Goal: Transaction & Acquisition: Book appointment/travel/reservation

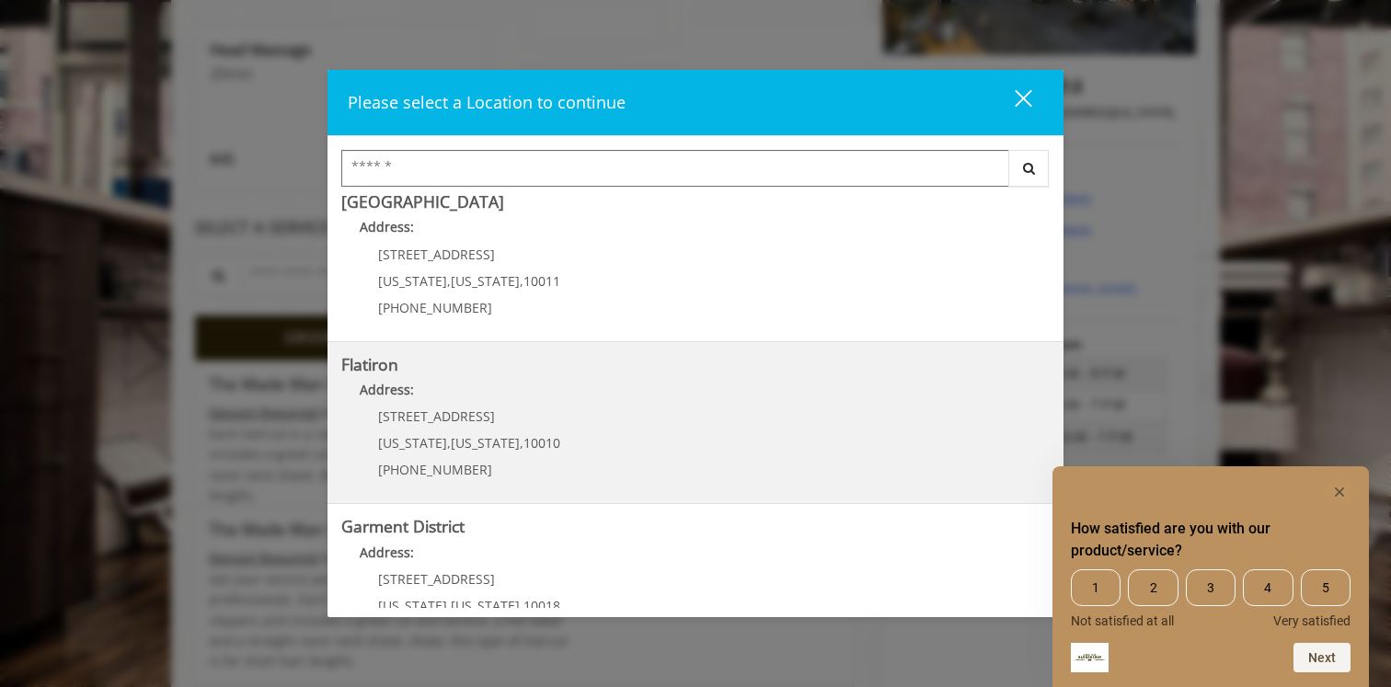
scroll to position [400, 0]
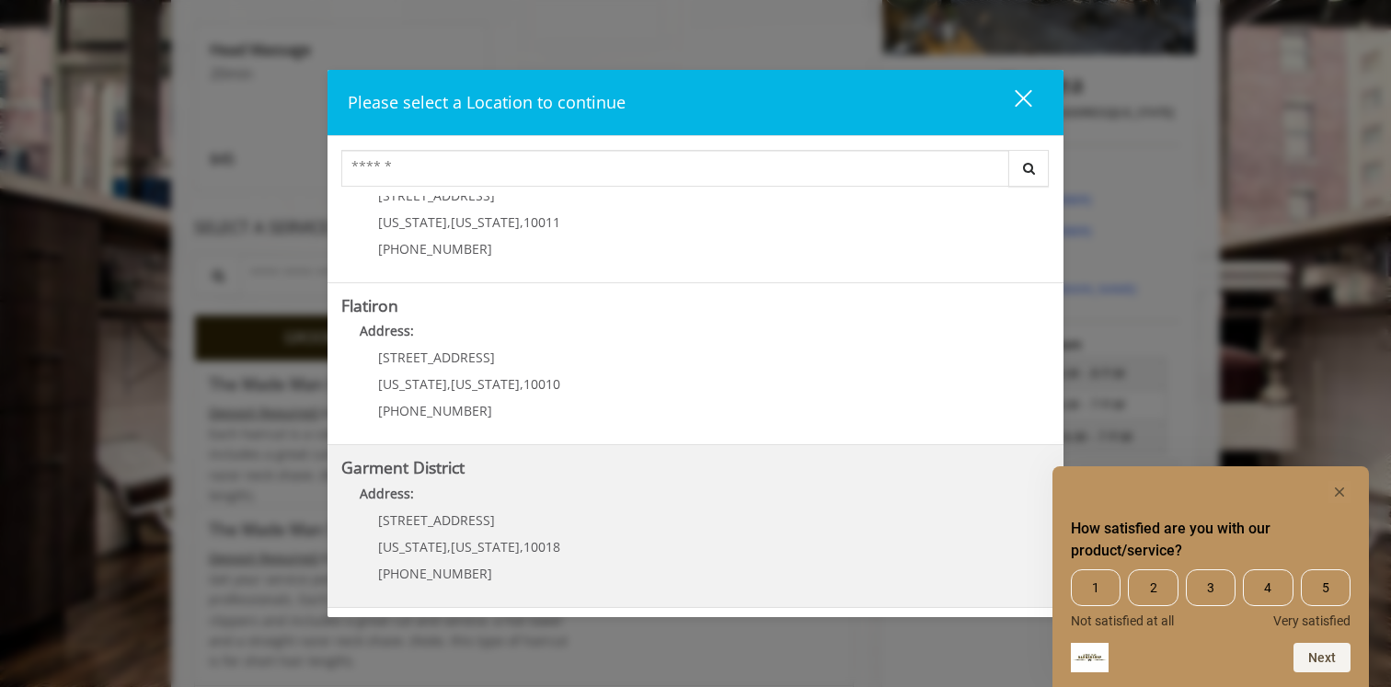
click at [751, 484] on District "Address:" at bounding box center [695, 498] width 709 height 29
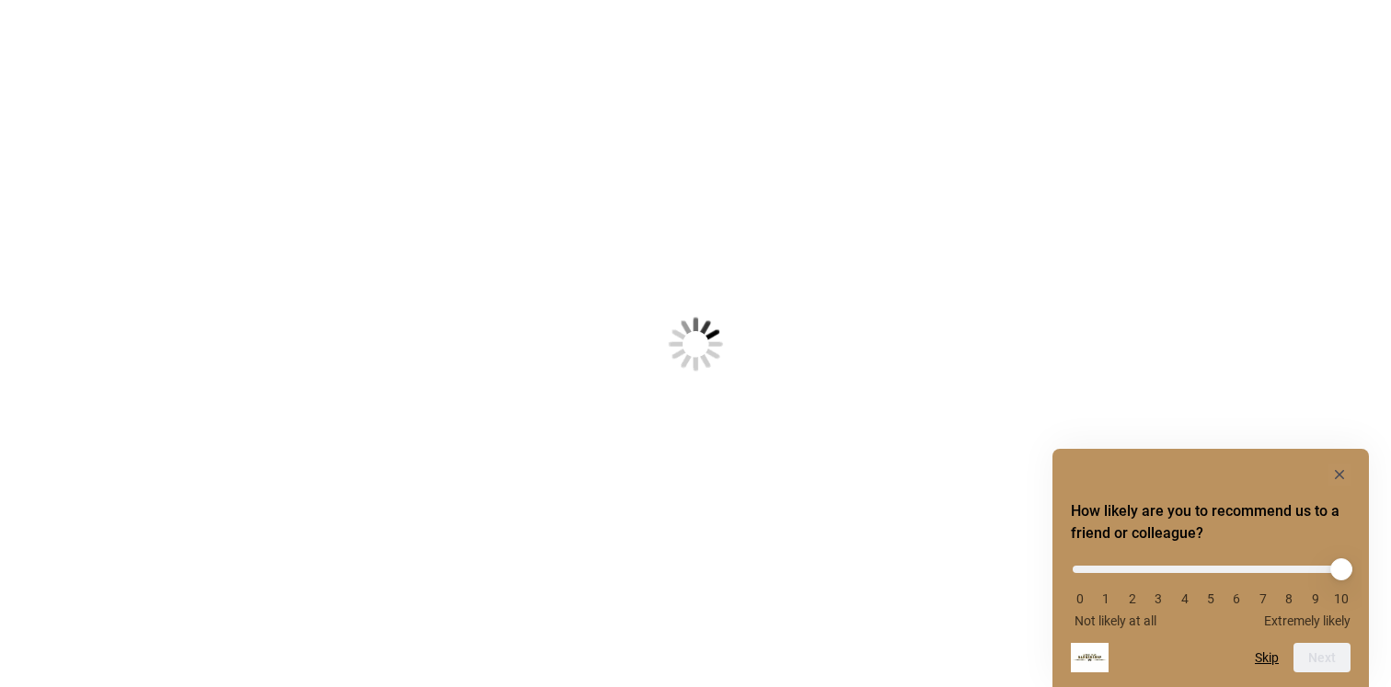
scroll to position [4, 0]
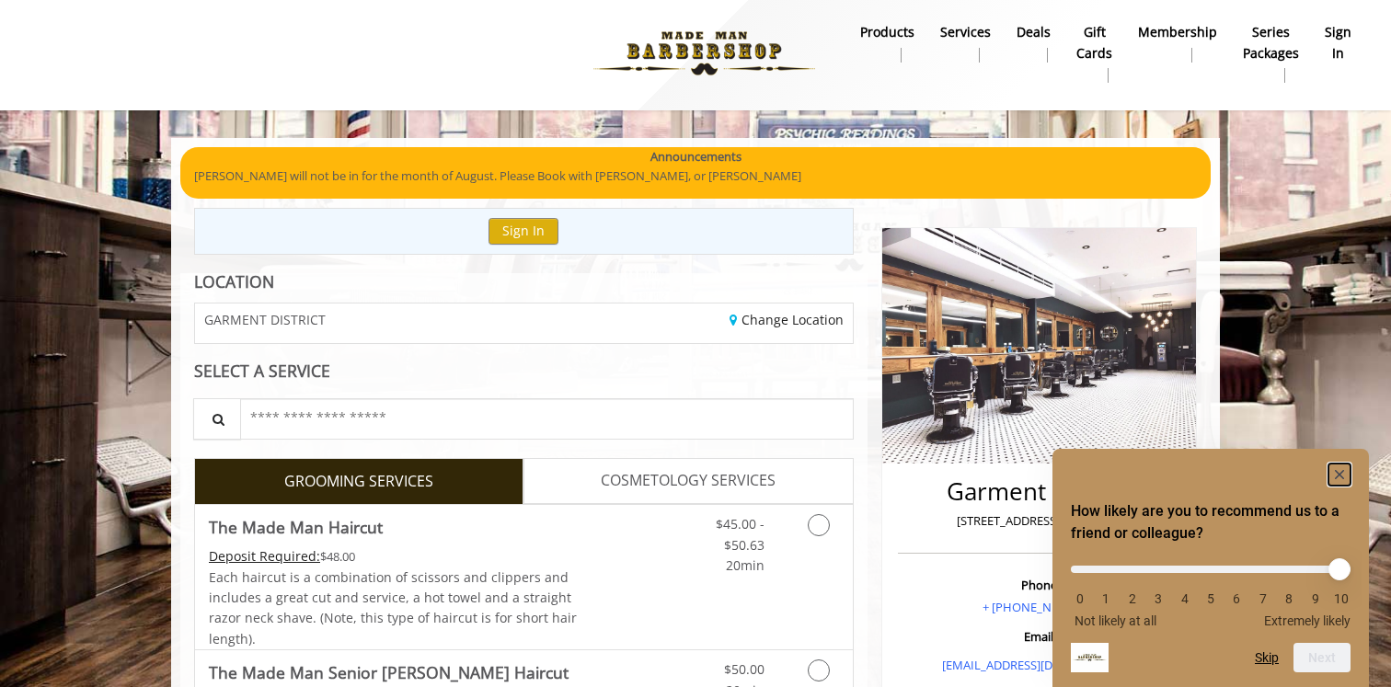
click at [1344, 470] on rect "Hide survey" at bounding box center [1340, 475] width 22 height 22
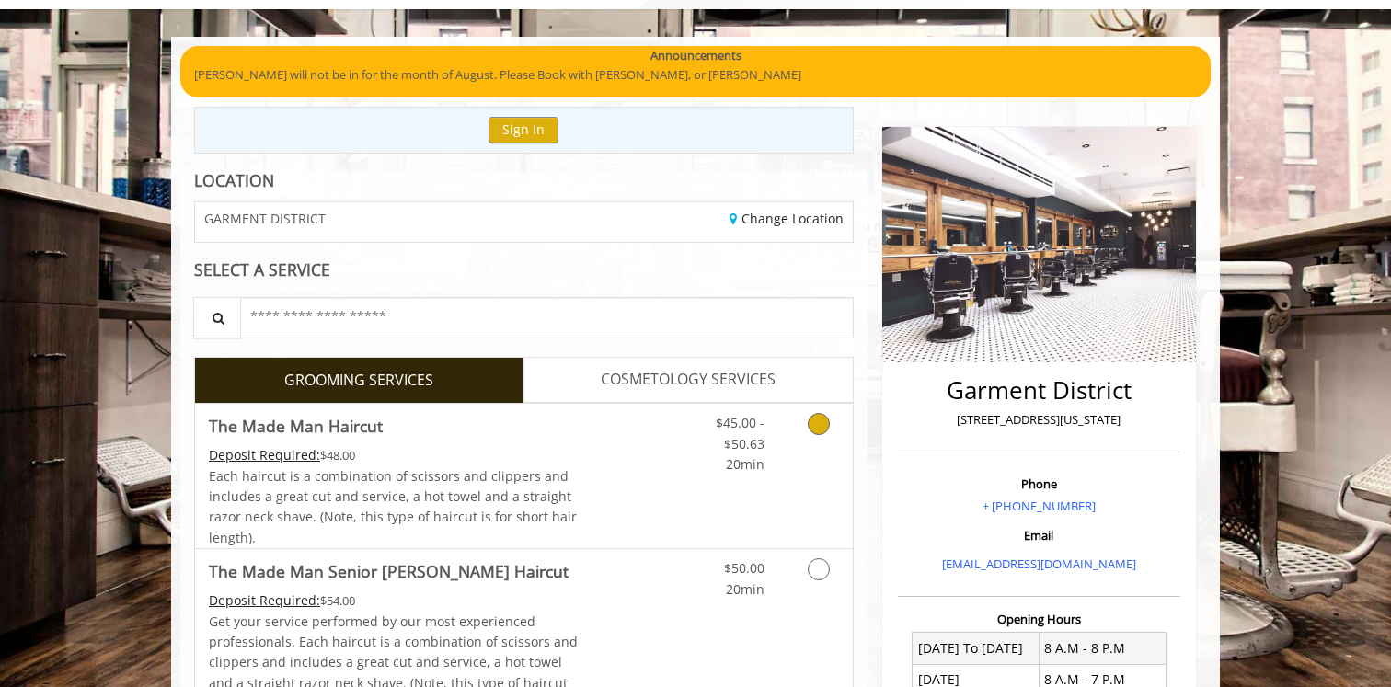
scroll to position [111, 0]
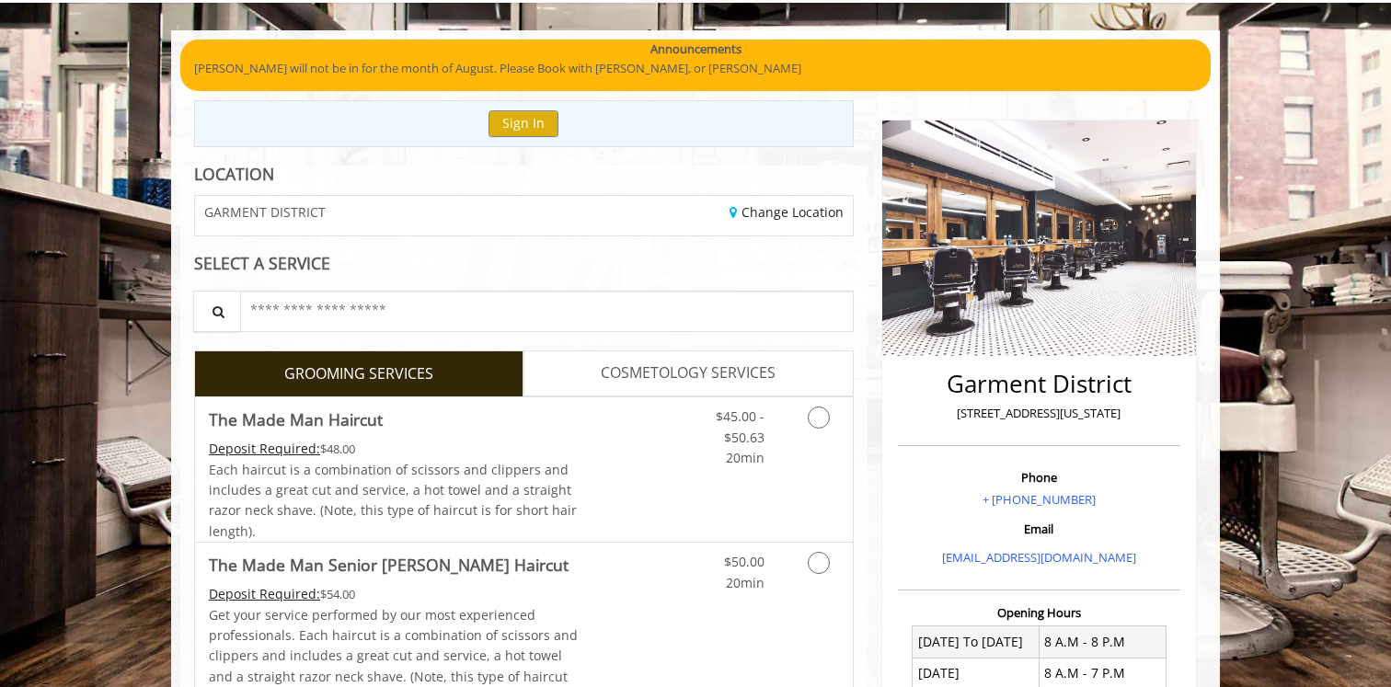
click at [663, 380] on span "COSMETOLOGY SERVICES" at bounding box center [688, 374] width 175 height 24
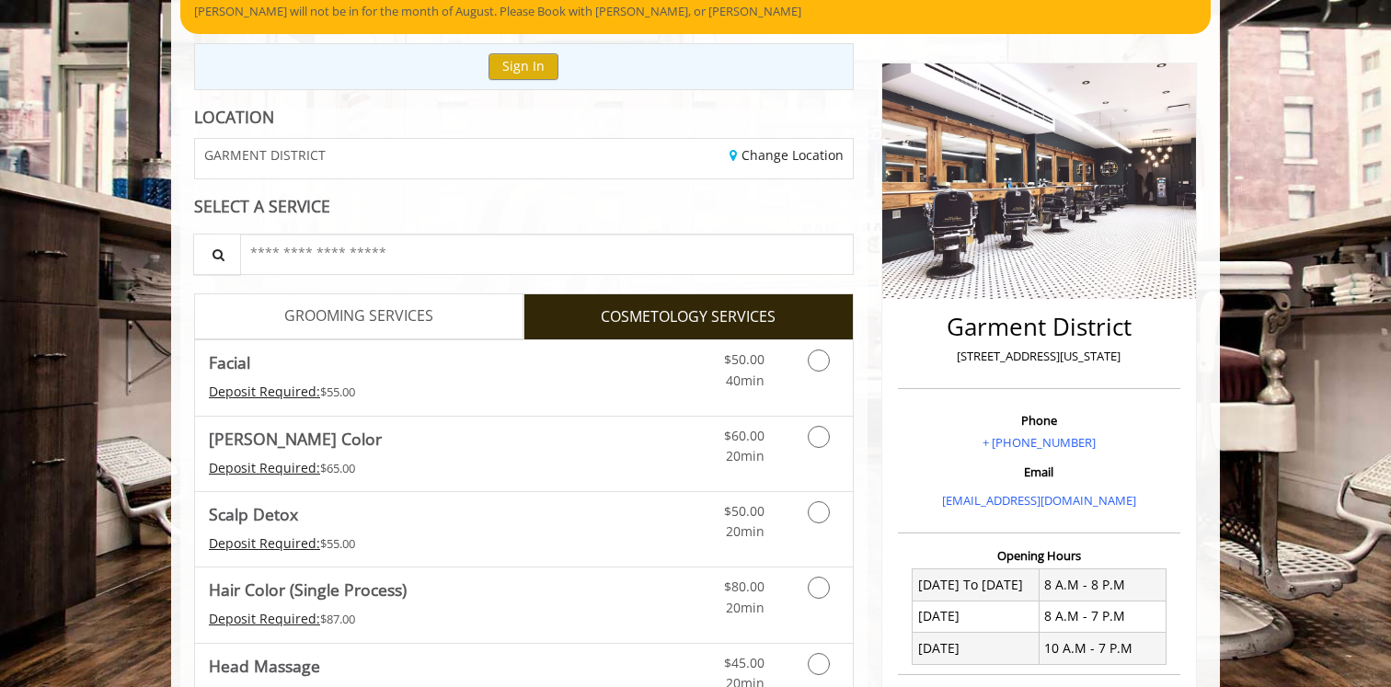
scroll to position [0, 0]
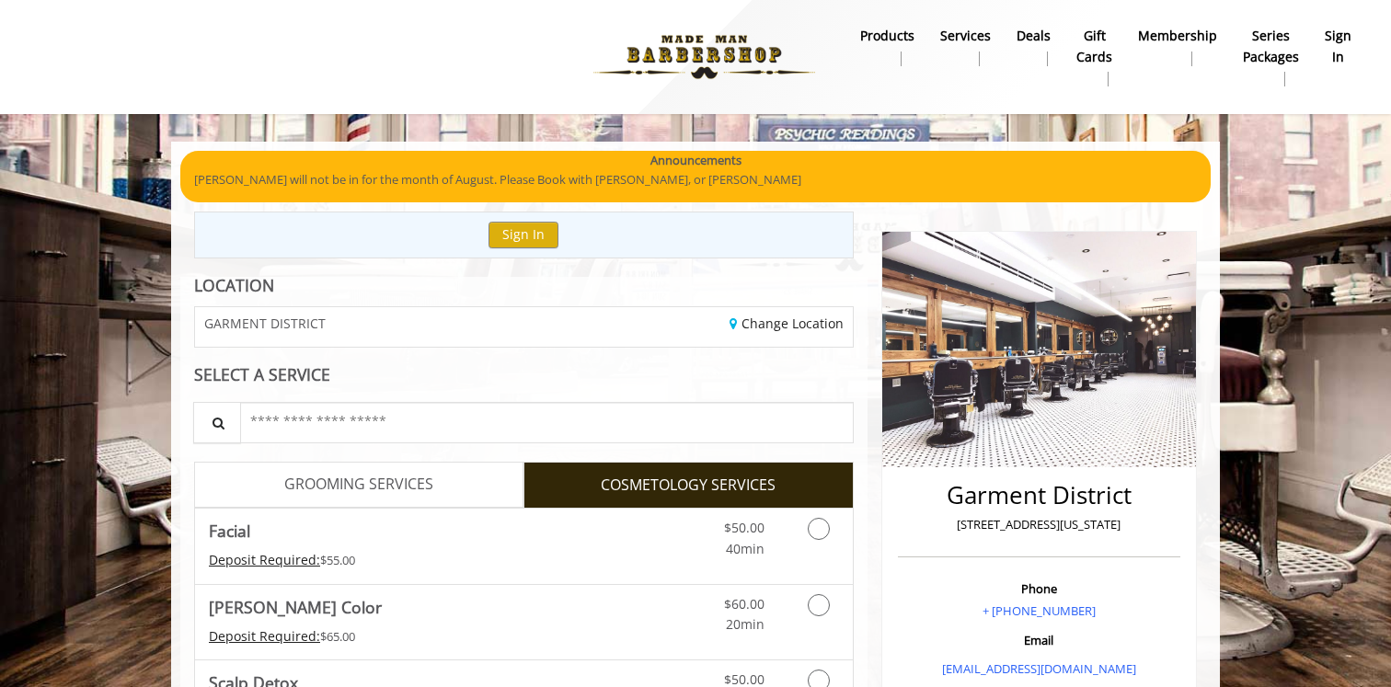
click at [376, 475] on span "GROOMING SERVICES" at bounding box center [358, 485] width 149 height 24
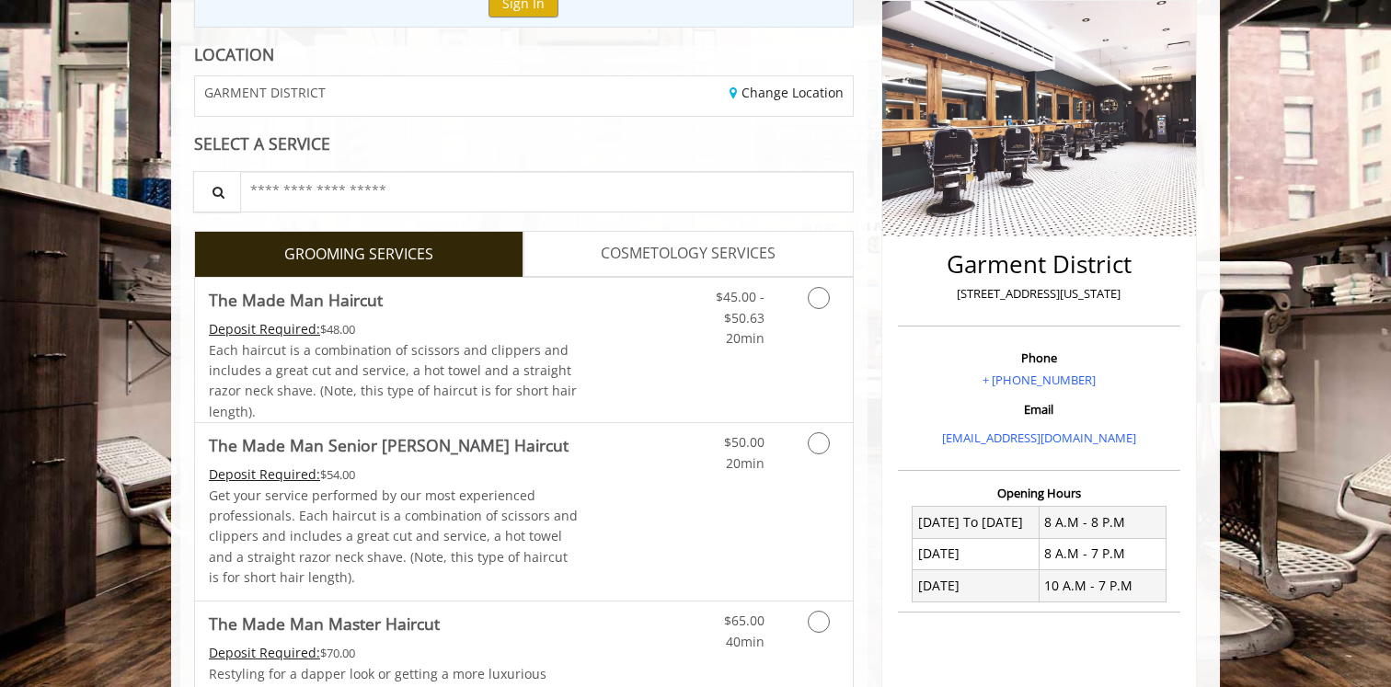
scroll to position [235, 0]
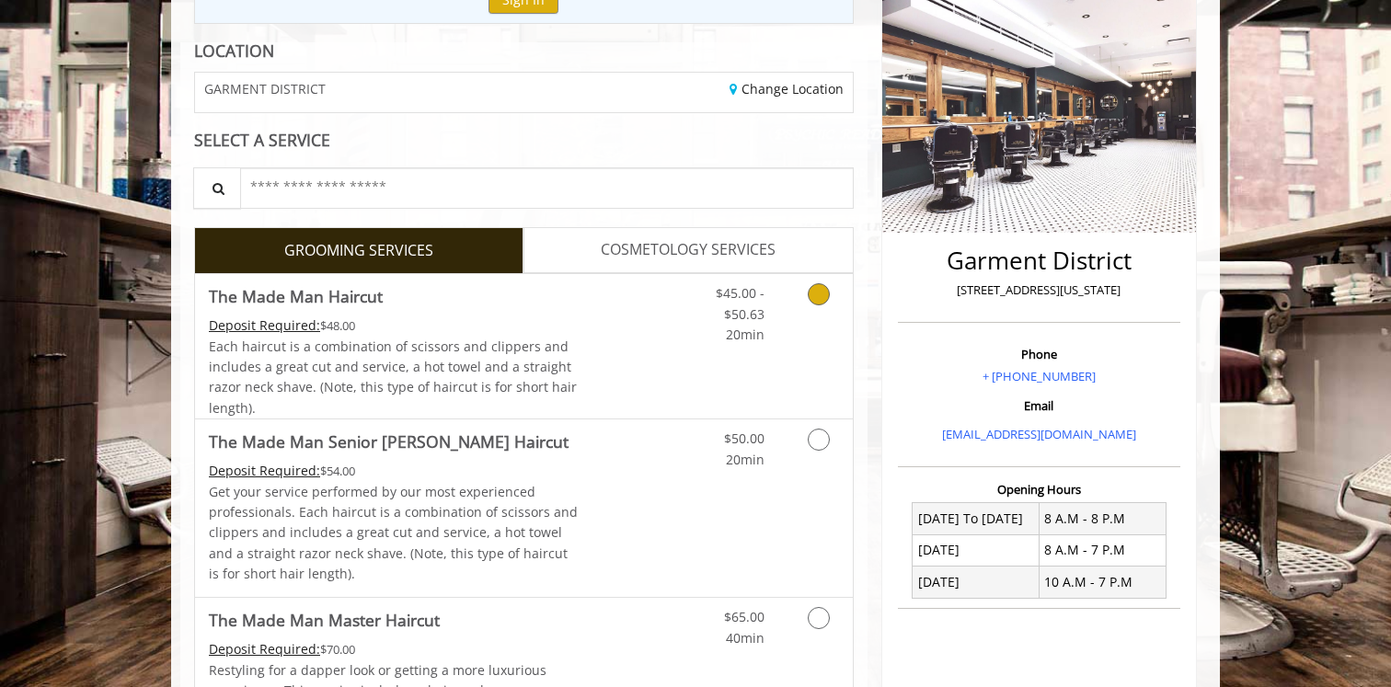
click at [536, 364] on span "Each haircut is a combination of scissors and clippers and includes a great cut…" at bounding box center [393, 377] width 368 height 79
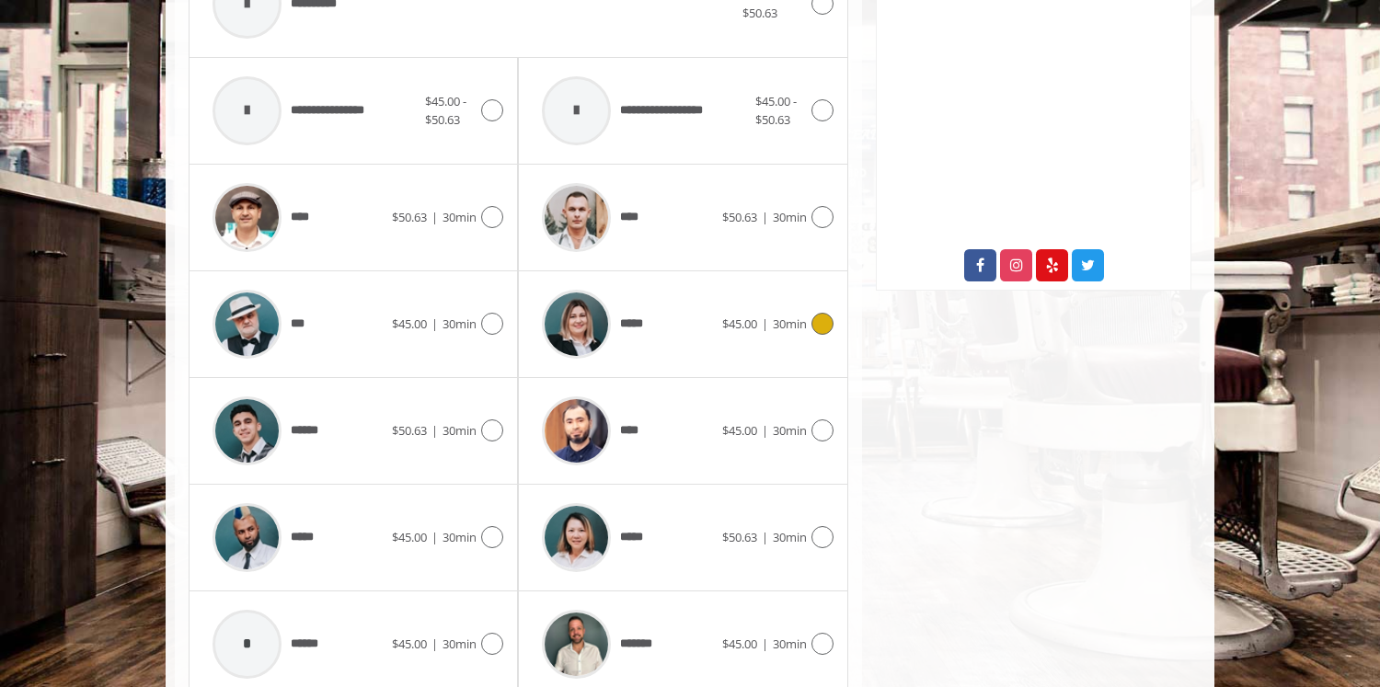
scroll to position [839, 0]
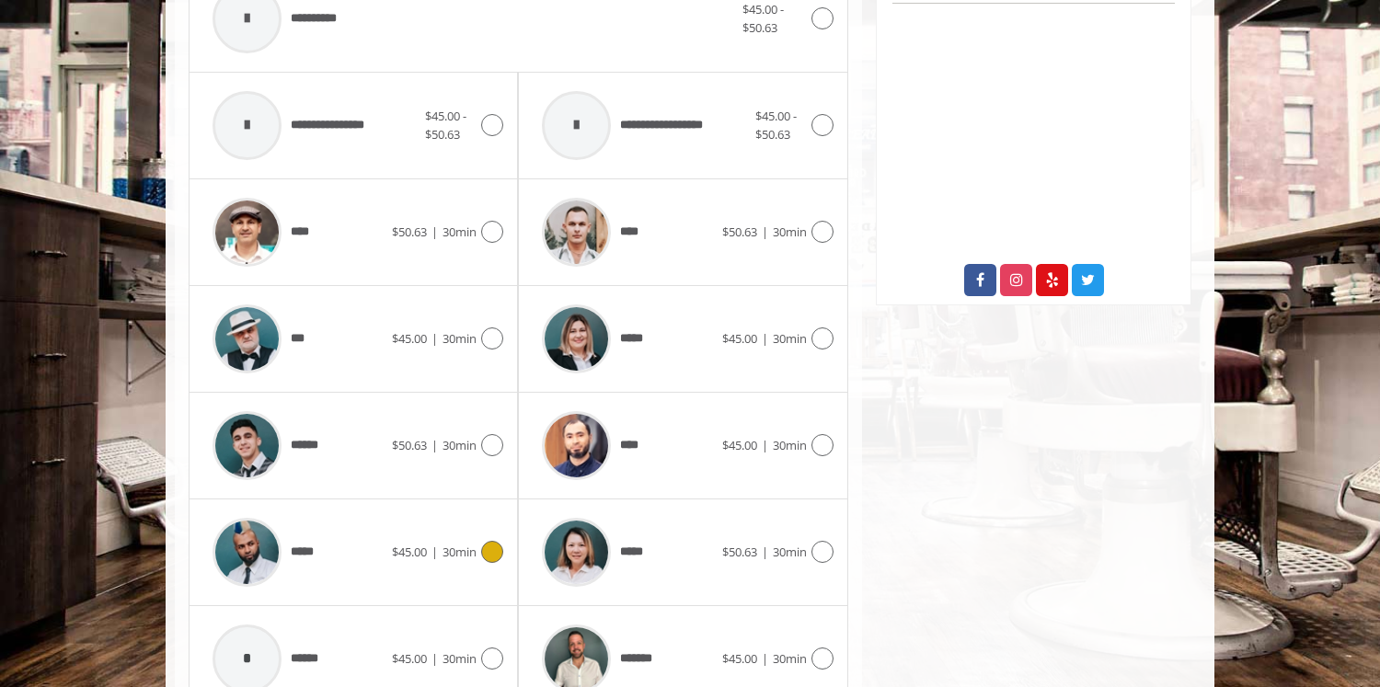
click at [264, 575] on img at bounding box center [247, 552] width 69 height 69
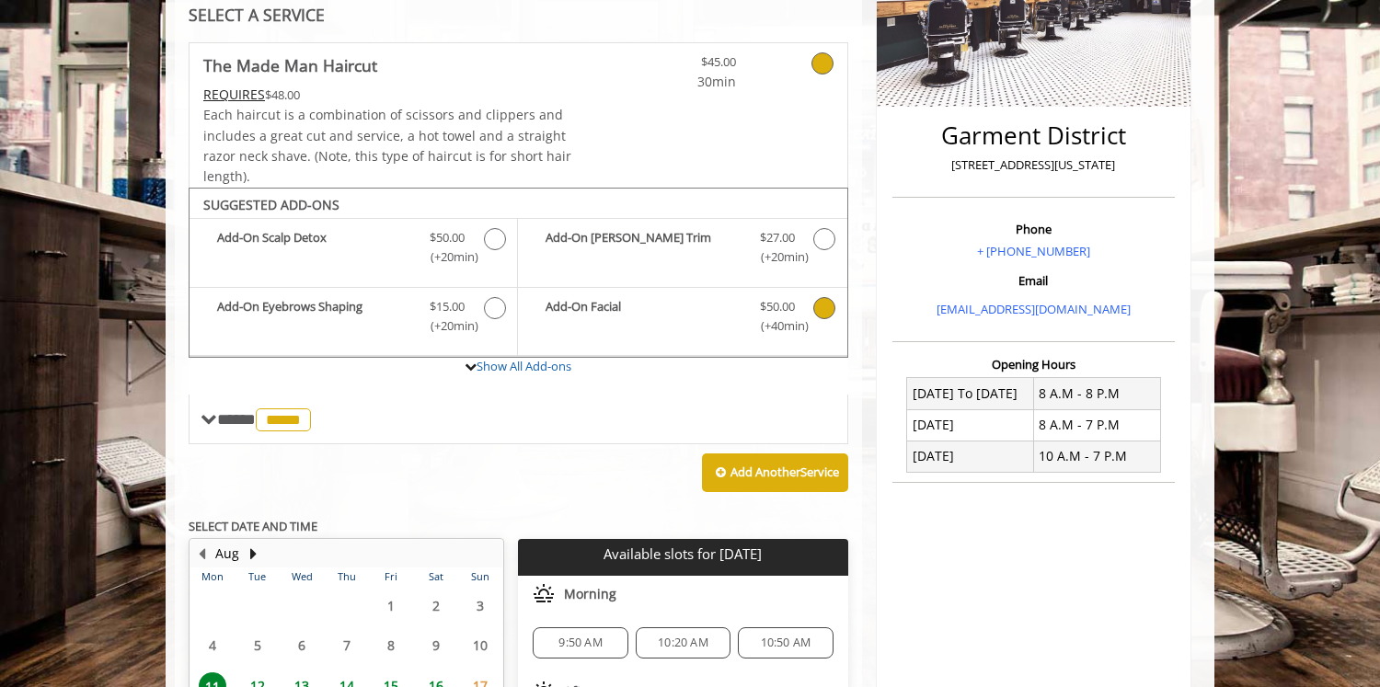
scroll to position [353, 0]
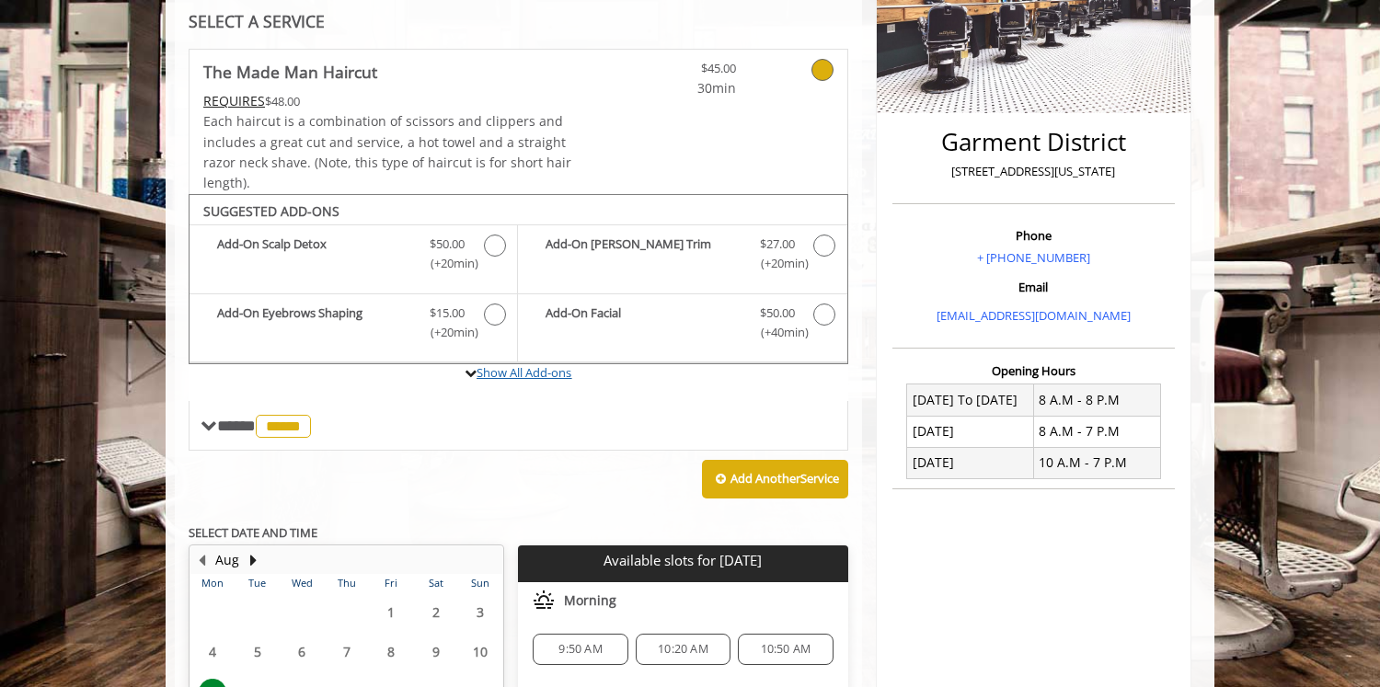
click at [548, 375] on link "Show All Add-ons" at bounding box center [524, 372] width 95 height 17
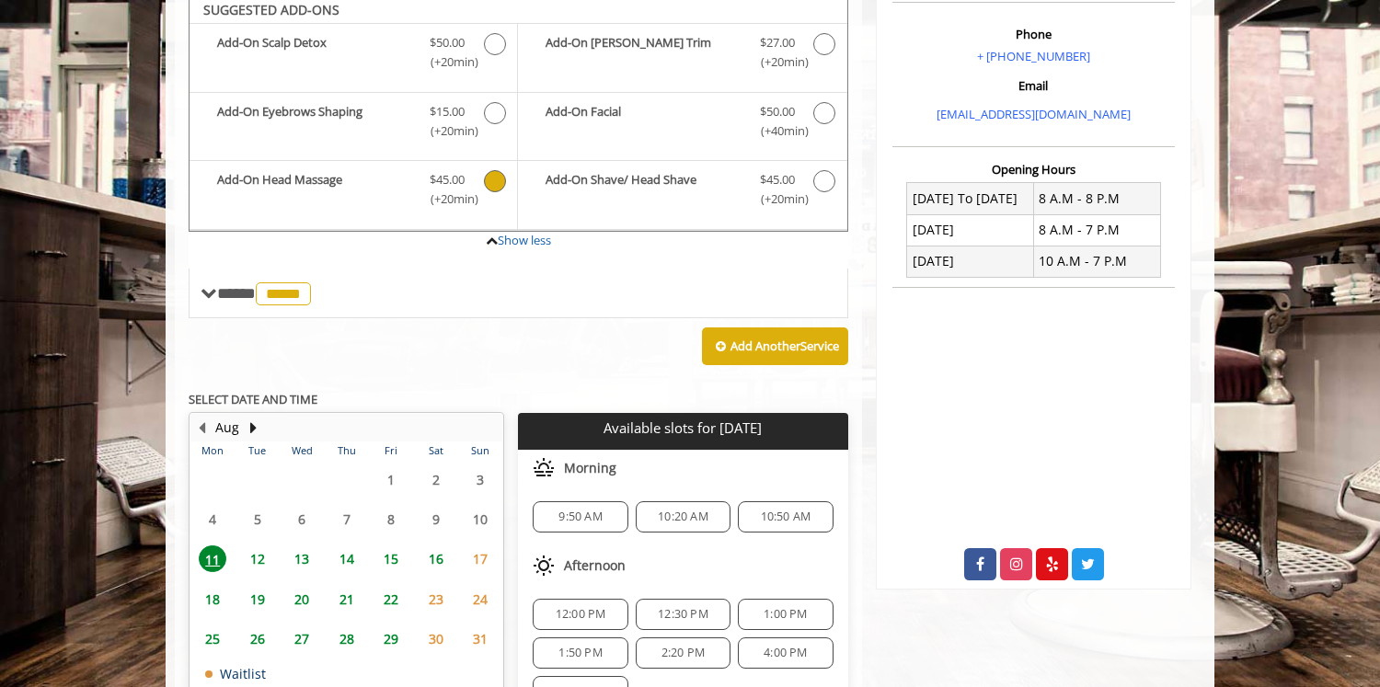
scroll to position [685, 0]
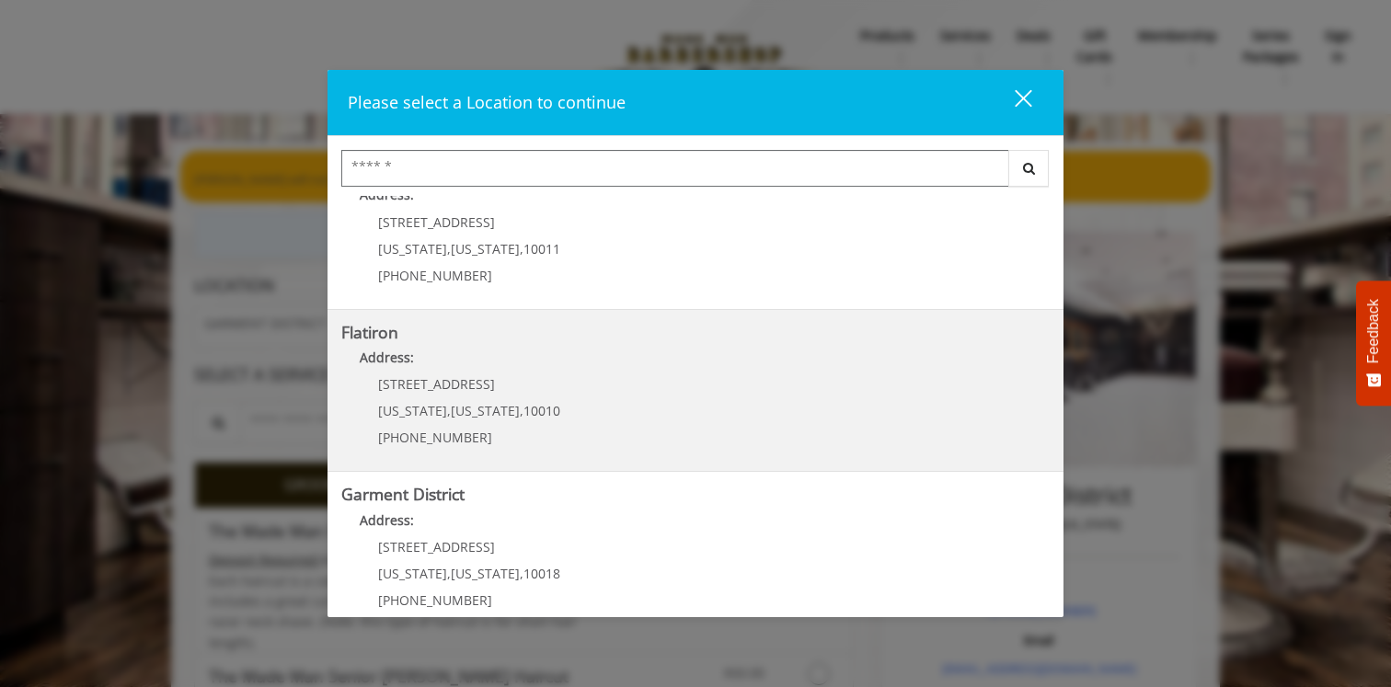
scroll to position [400, 0]
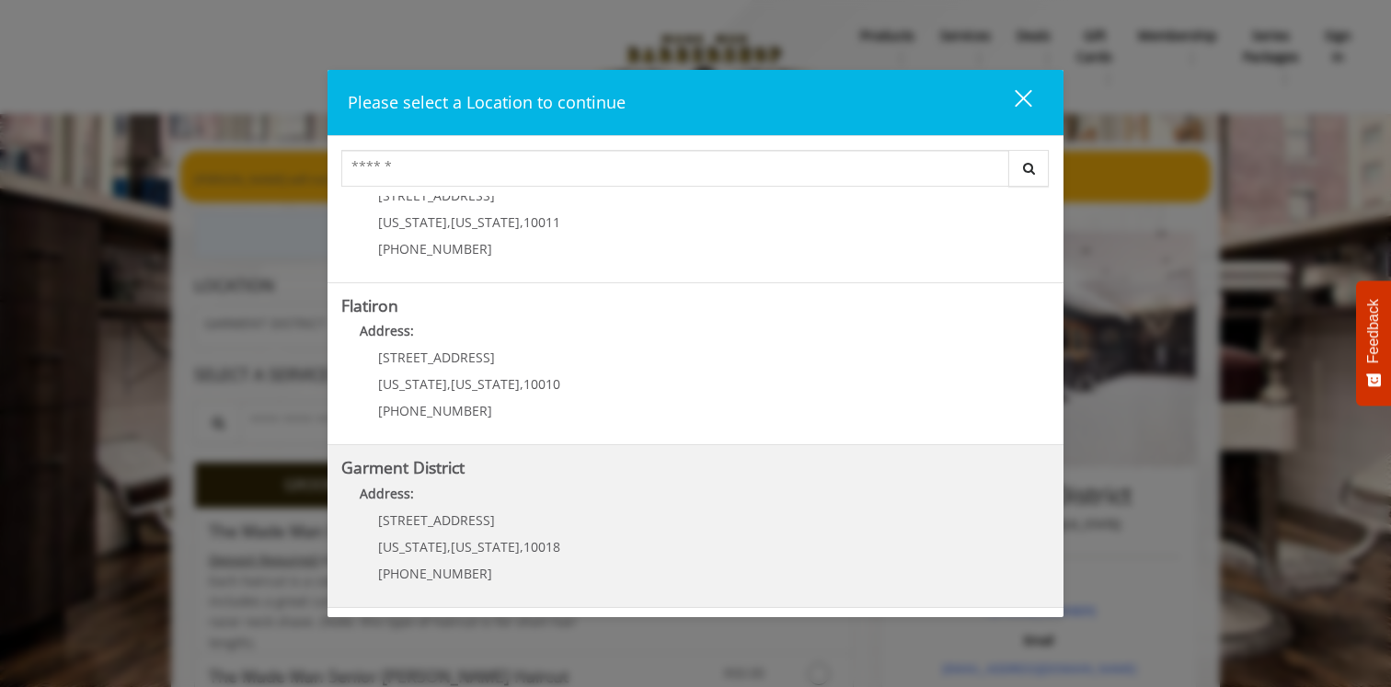
click at [486, 508] on District "Address:" at bounding box center [695, 498] width 709 height 29
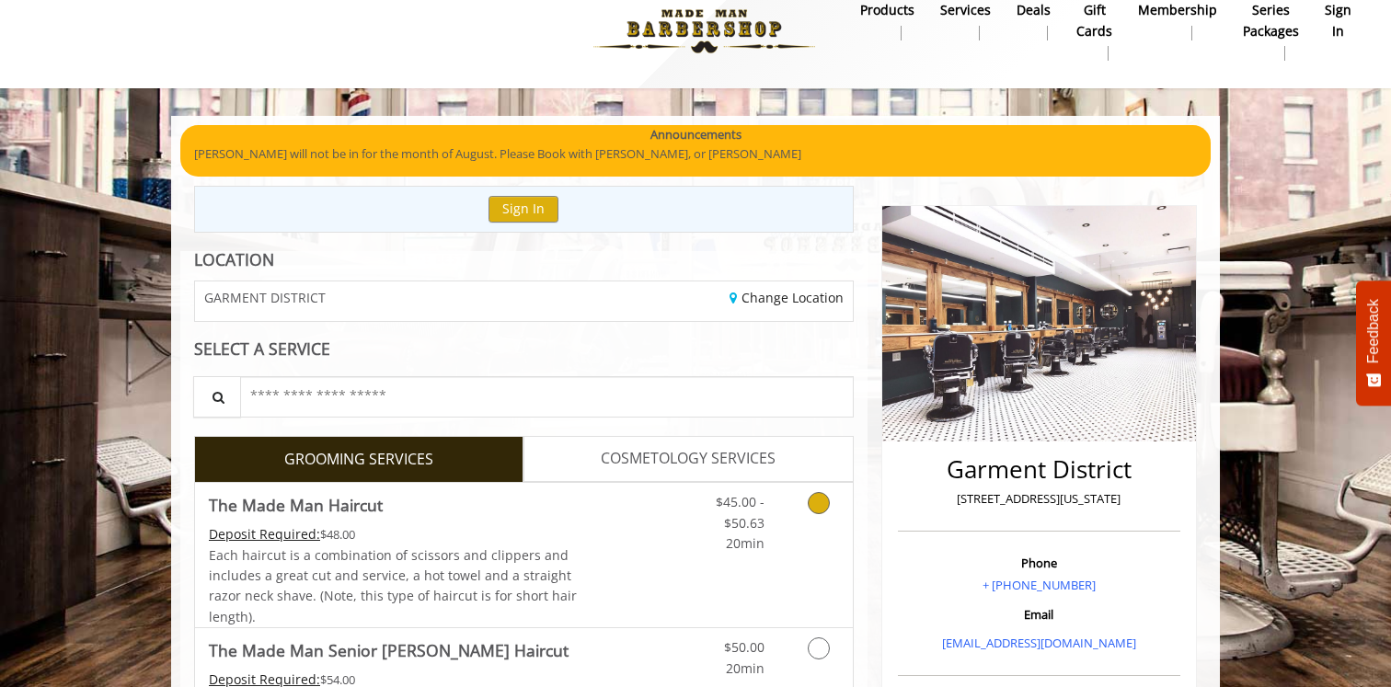
scroll to position [32, 0]
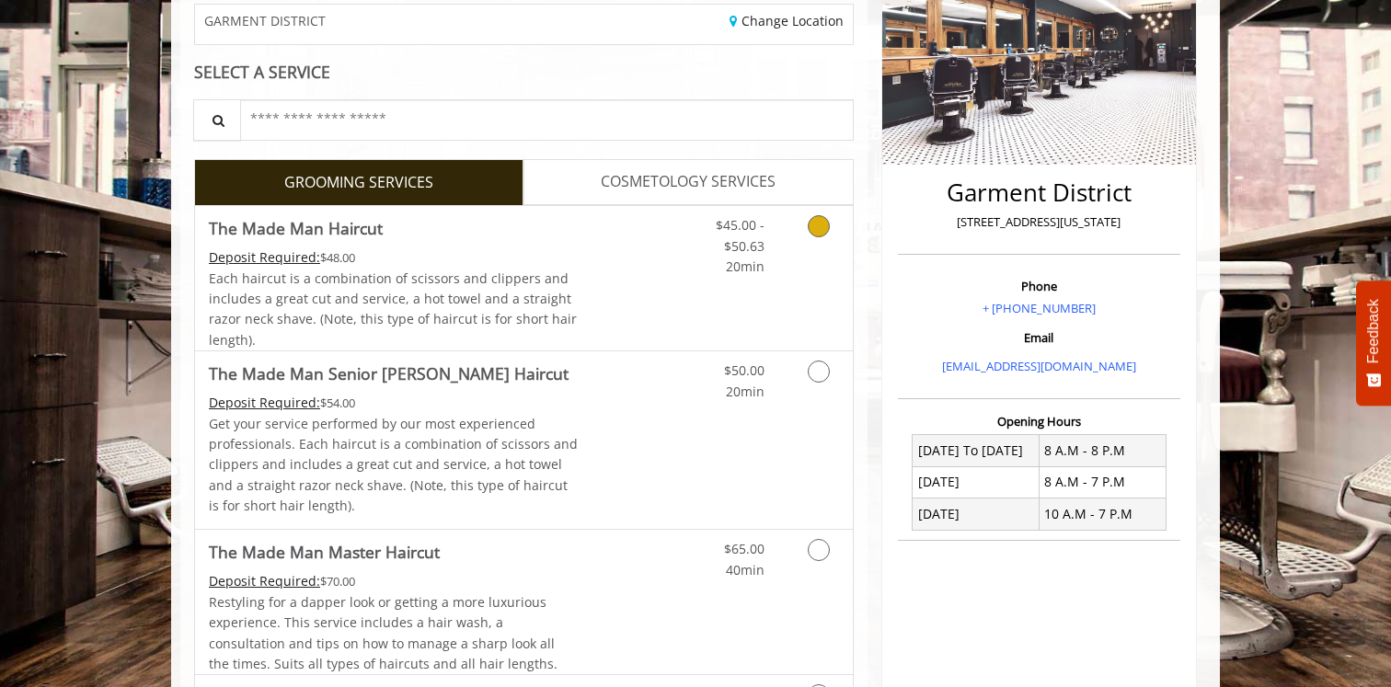
click at [614, 312] on link "Discounted Price" at bounding box center [634, 278] width 110 height 144
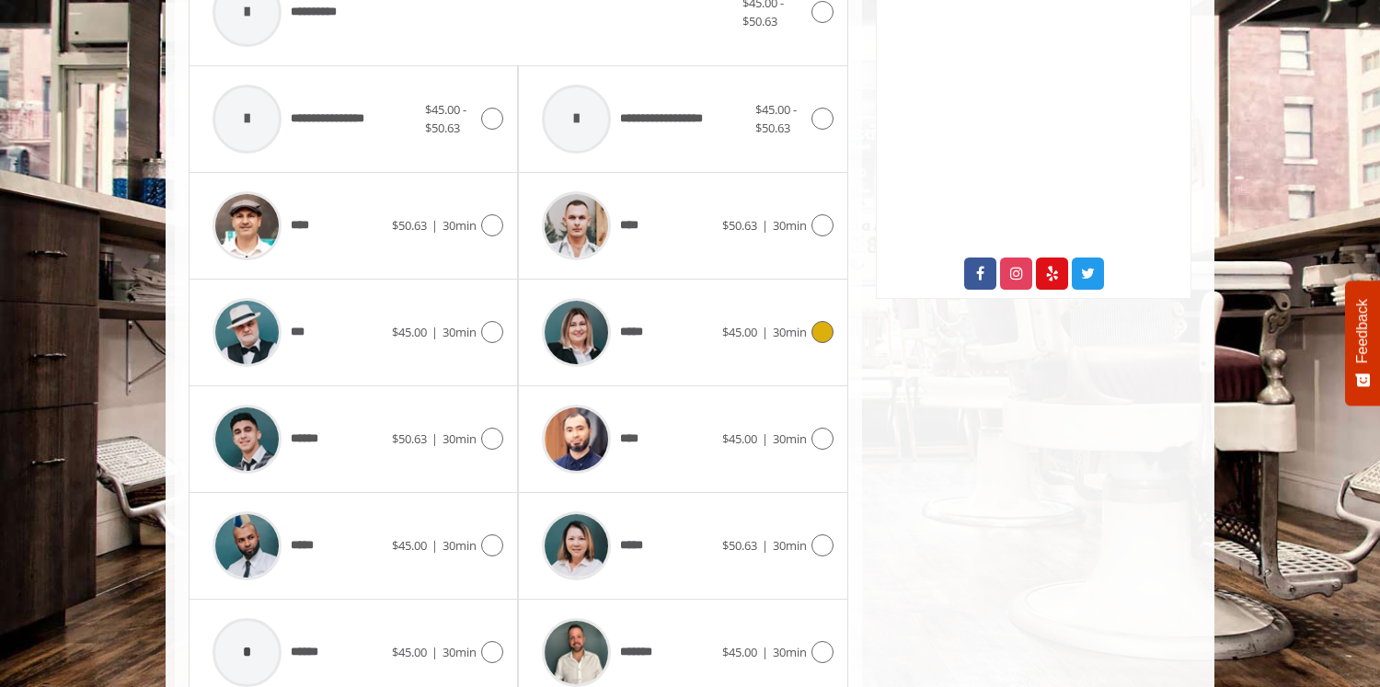
scroll to position [815, 0]
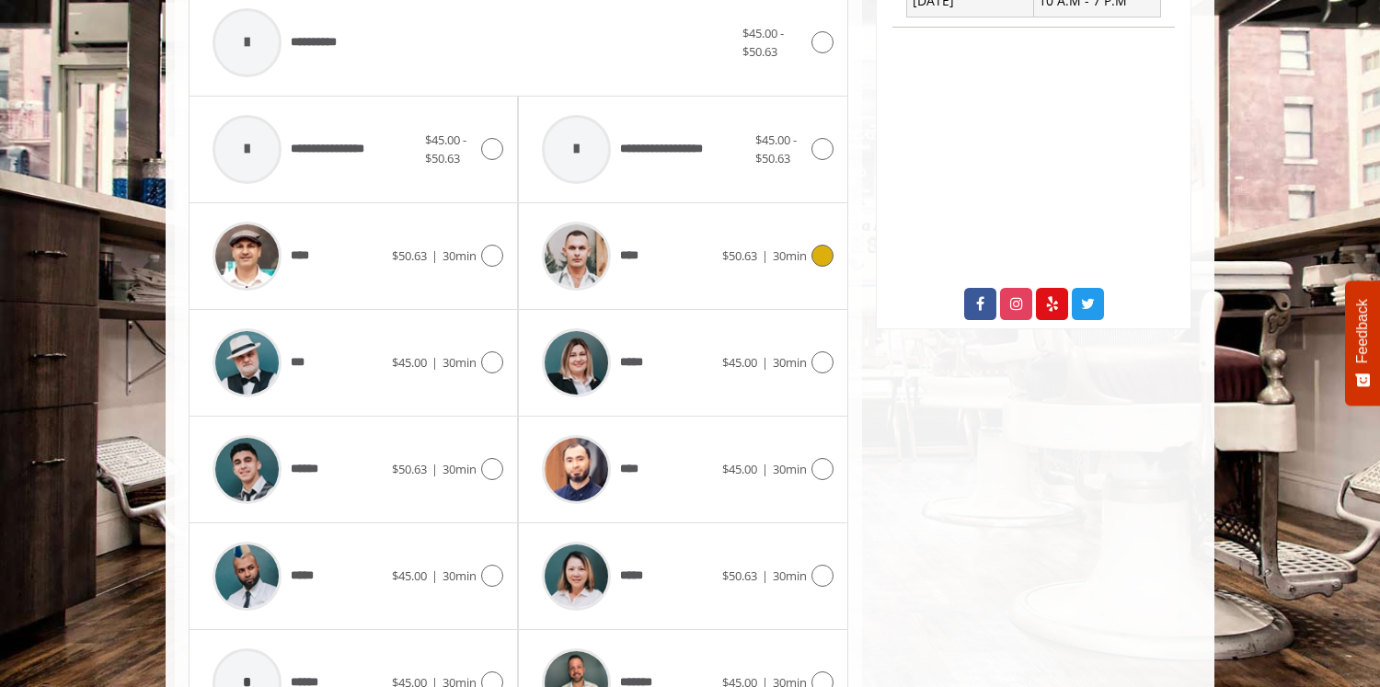
click at [599, 263] on img at bounding box center [576, 256] width 69 height 69
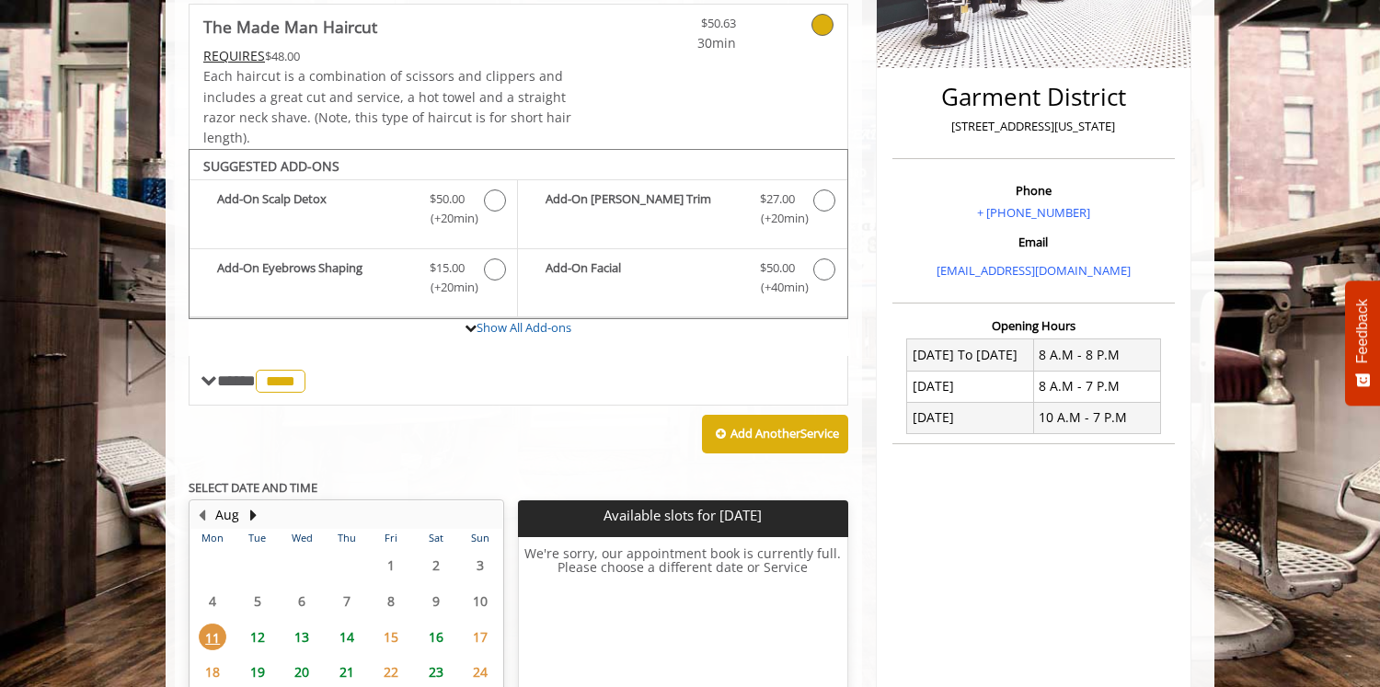
scroll to position [0, 0]
